Goal: Find specific page/section: Find specific page/section

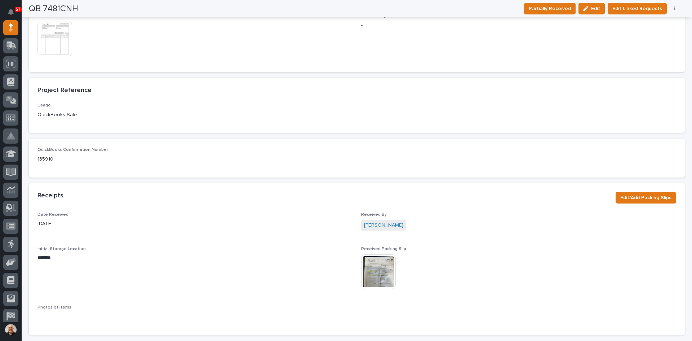
scroll to position [397, 0]
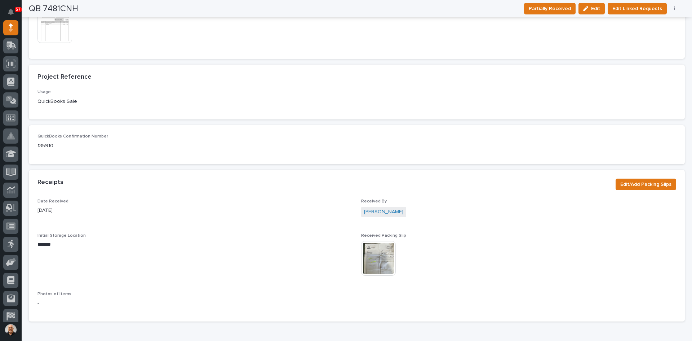
click at [376, 256] on img at bounding box center [378, 258] width 35 height 35
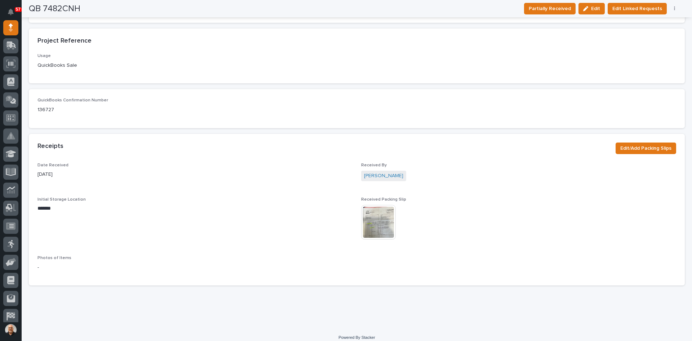
scroll to position [439, 0]
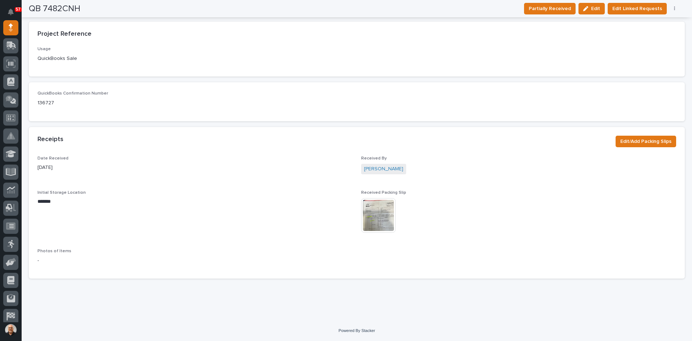
click at [373, 215] on img at bounding box center [378, 215] width 35 height 35
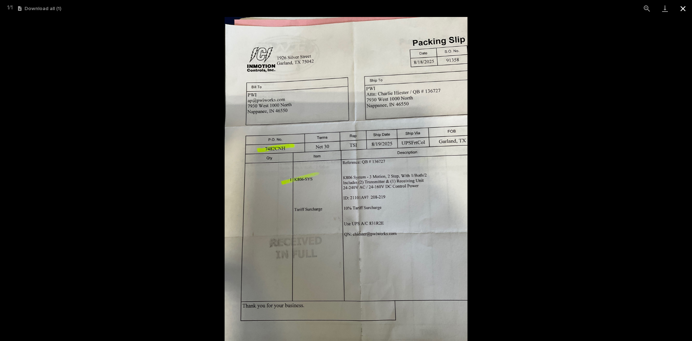
click at [685, 8] on button "Close gallery" at bounding box center [683, 8] width 18 height 17
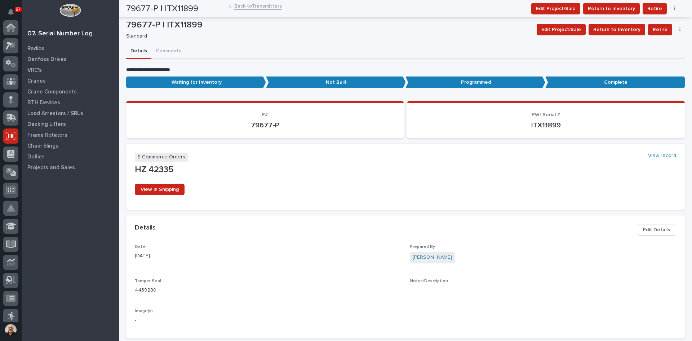
scroll to position [95, 0]
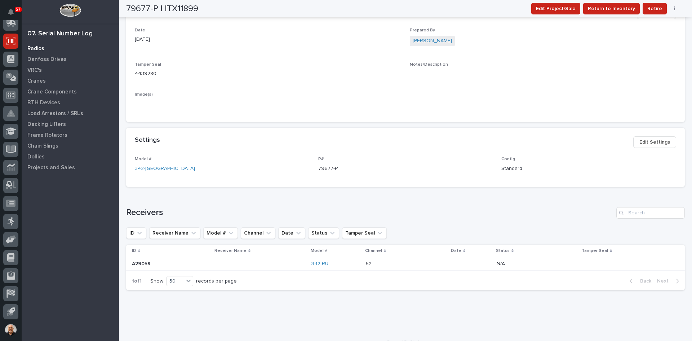
click at [43, 48] on p "Radios" at bounding box center [35, 48] width 17 height 6
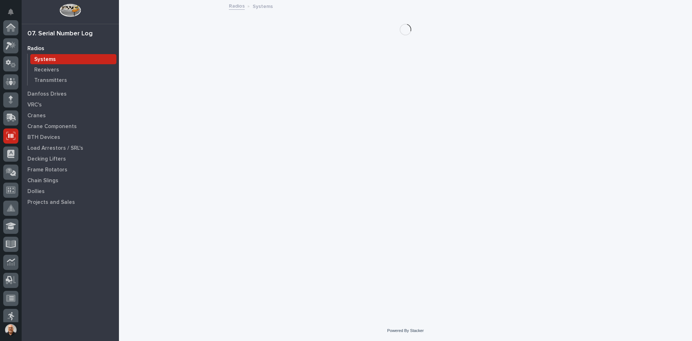
scroll to position [95, 0]
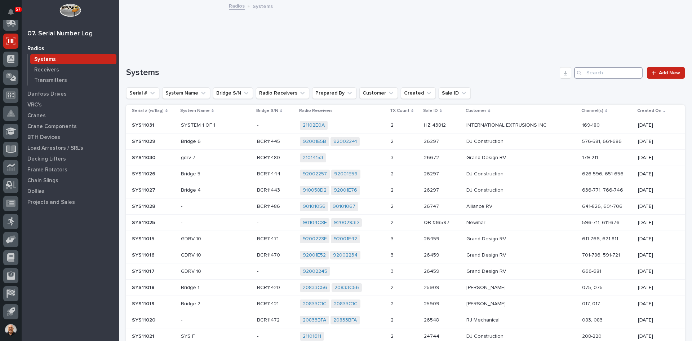
click at [604, 74] on input "Search" at bounding box center [608, 73] width 68 height 12
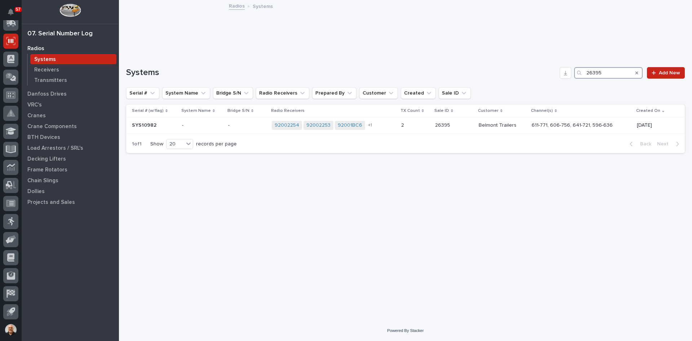
type input "26395"
